Goal: Information Seeking & Learning: Learn about a topic

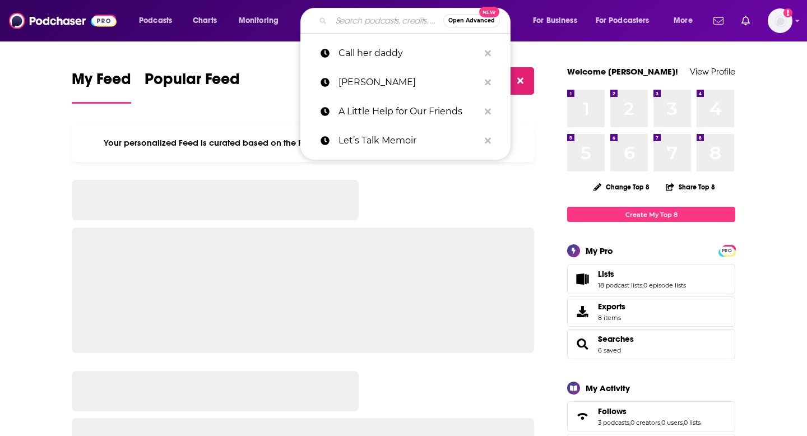
click at [337, 25] on input "Search podcasts, credits, & more..." at bounding box center [387, 21] width 112 height 18
type input "n"
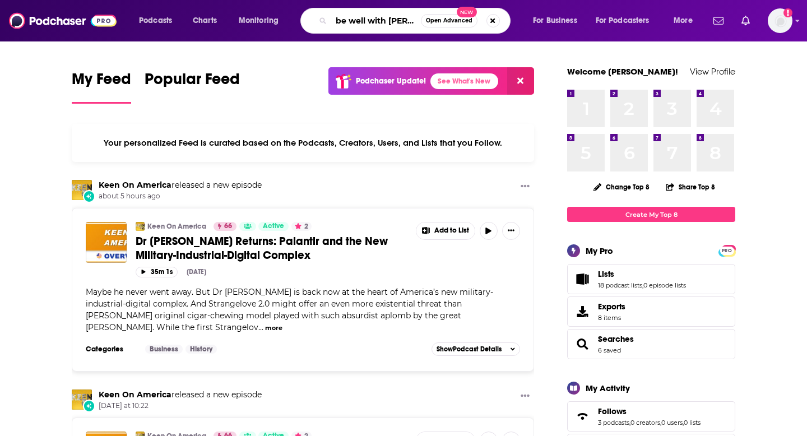
type input "be well with [PERSON_NAME]"
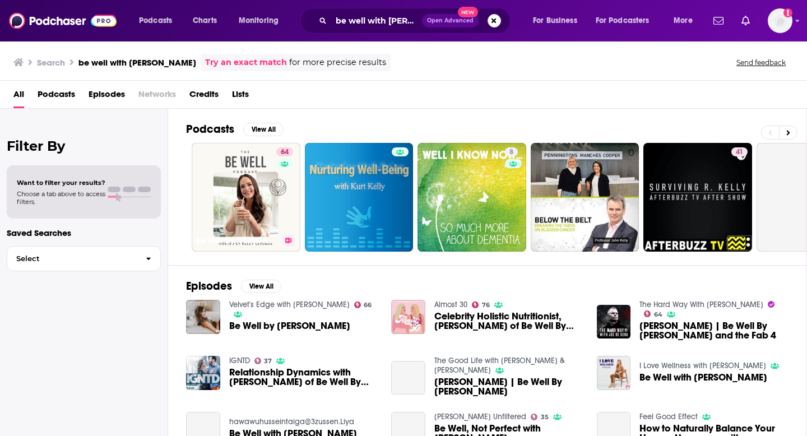
click at [256, 208] on link "64 Be Well by [PERSON_NAME]" at bounding box center [246, 197] width 109 height 109
